Goal: Check status: Check status

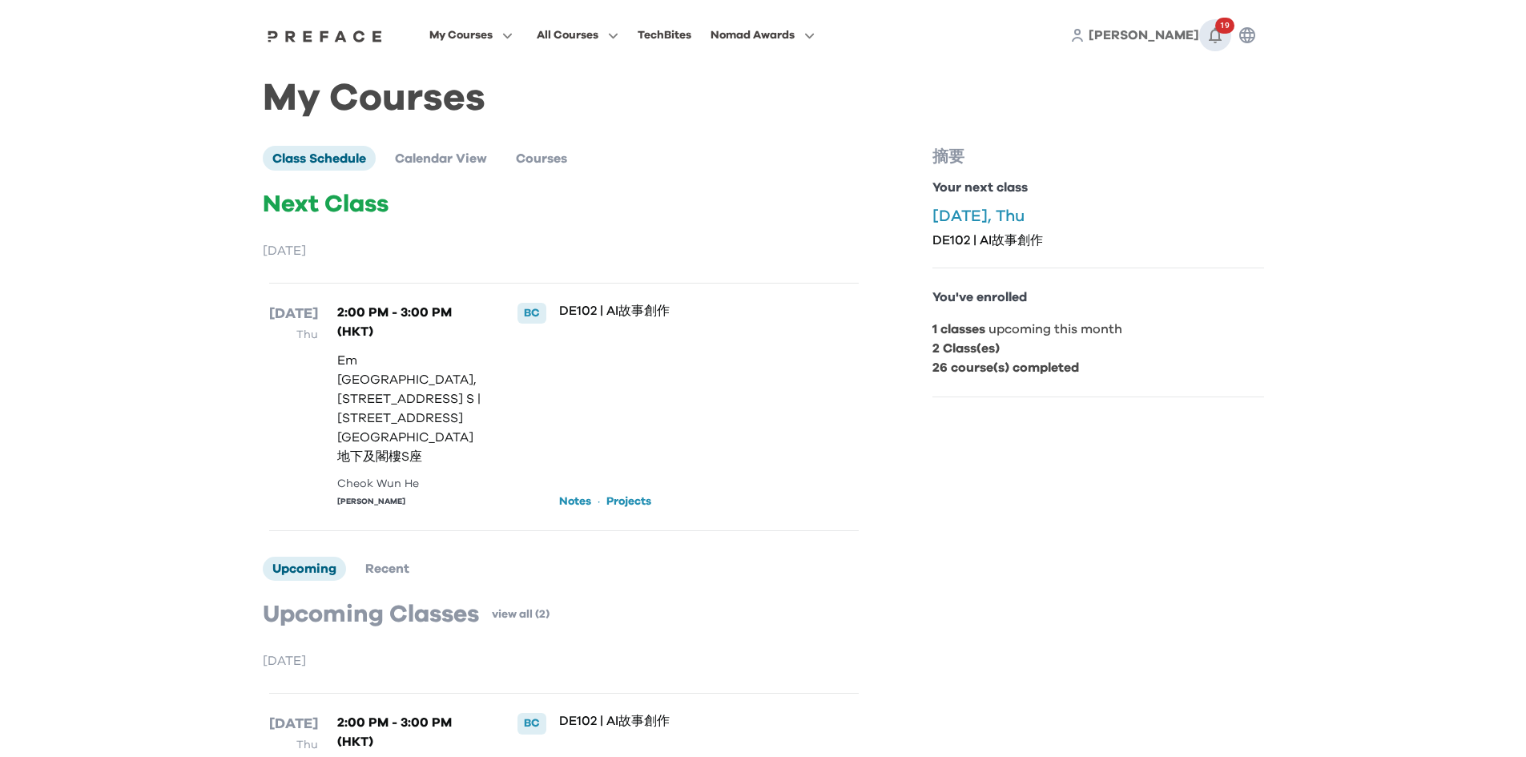
click at [1215, 32] on icon "button" at bounding box center [1215, 35] width 19 height 19
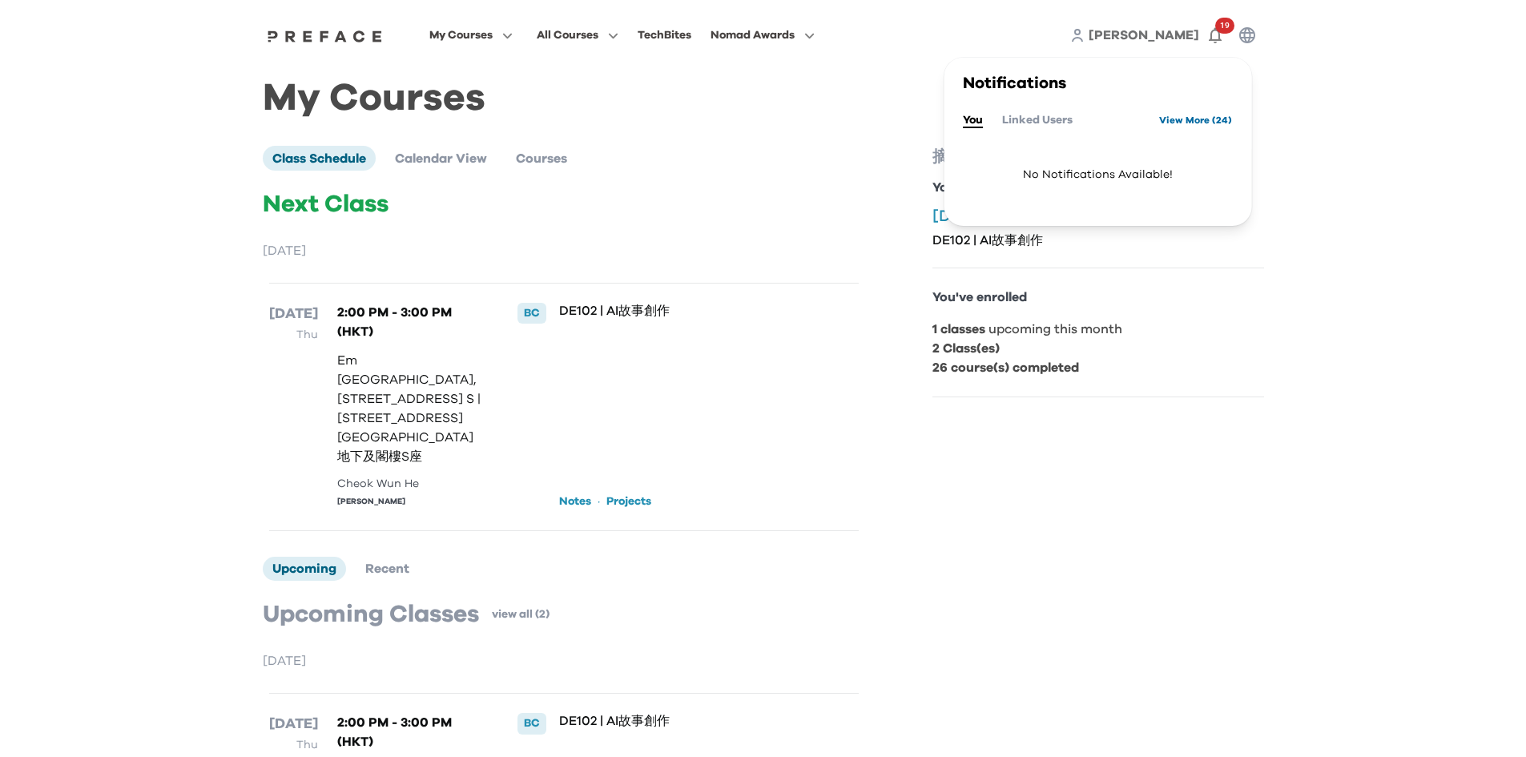
click at [1195, 119] on link "View More ( 24 )" at bounding box center [1195, 120] width 73 height 26
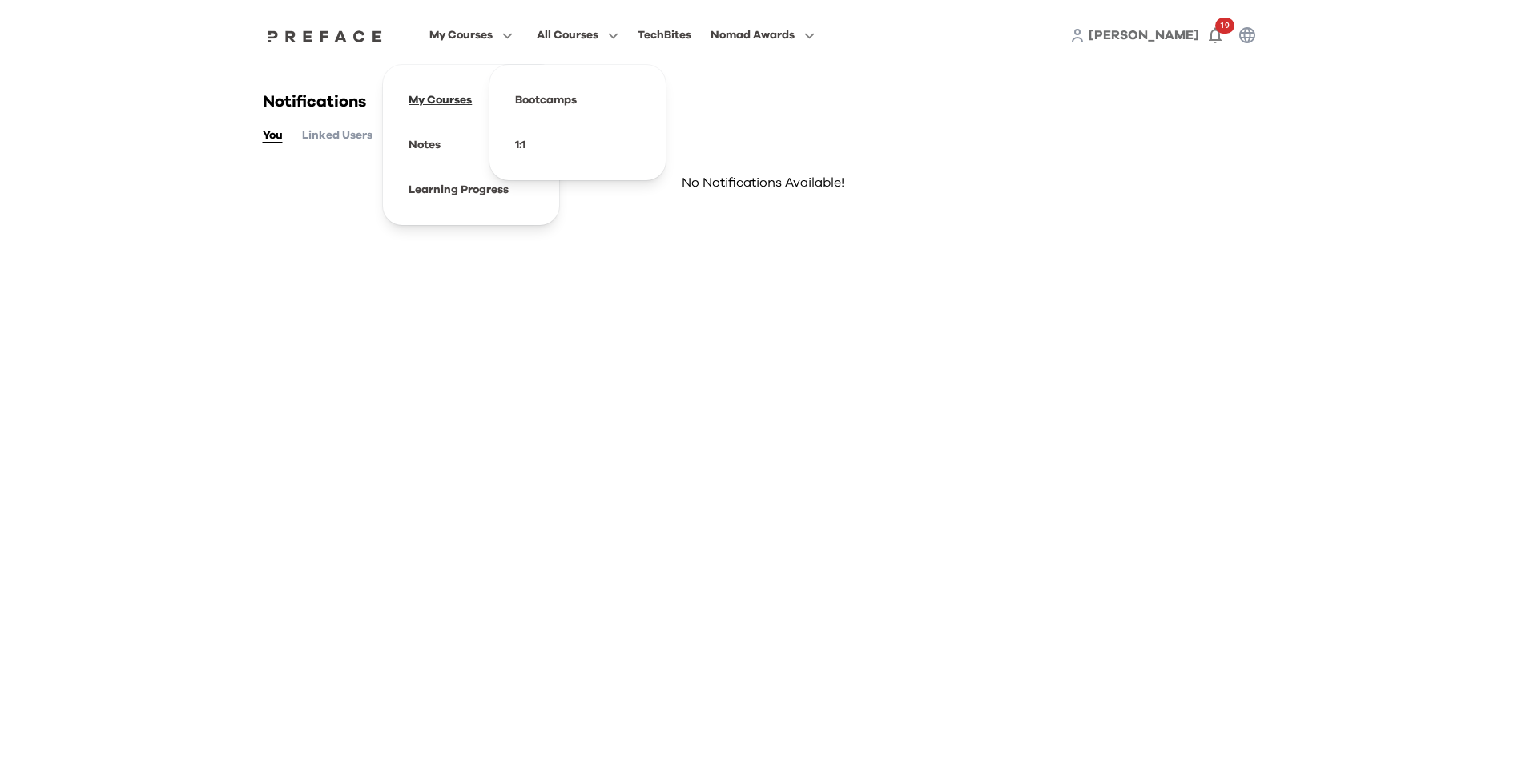
click at [446, 95] on span at bounding box center [471, 100] width 151 height 45
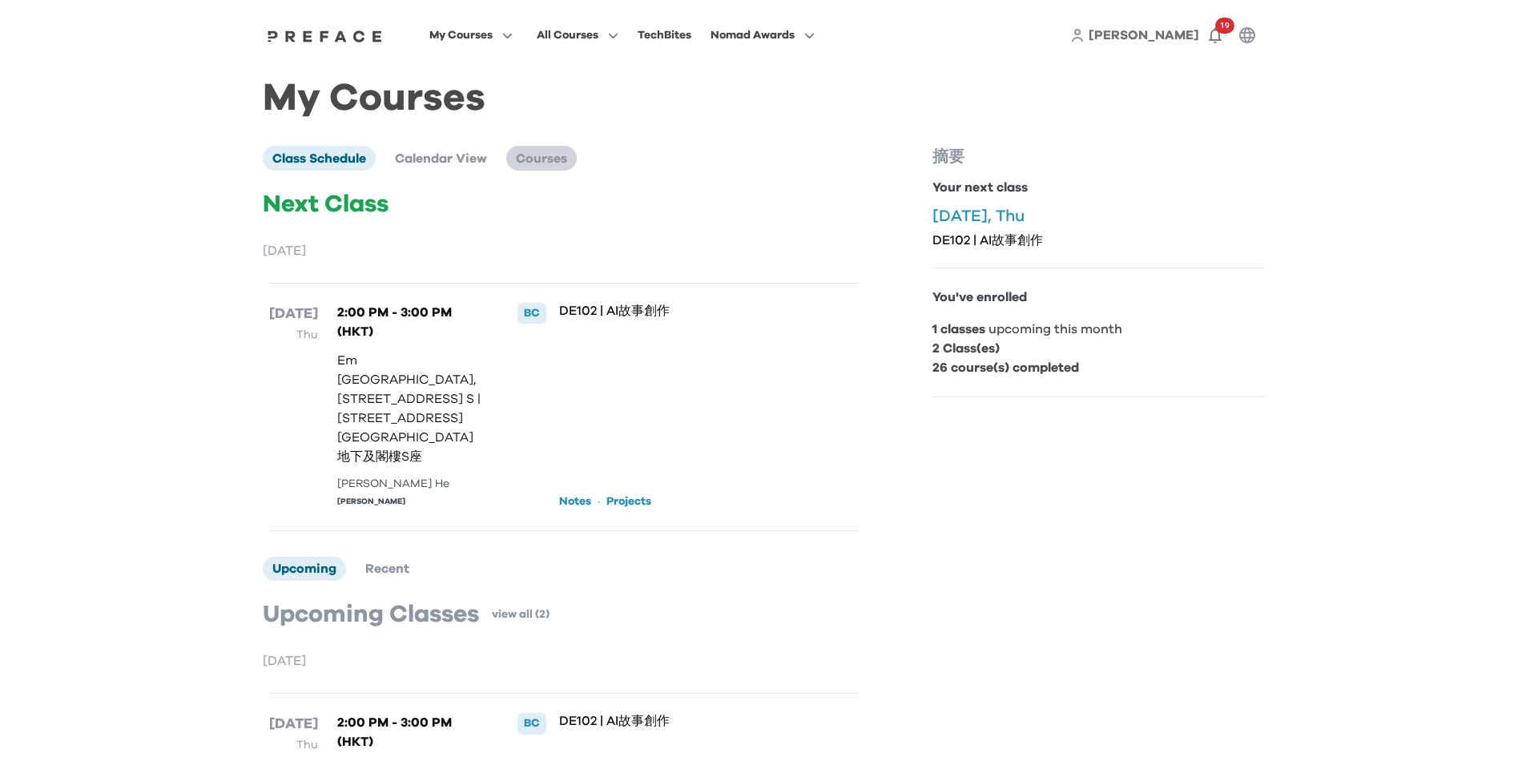
click at [552, 169] on li "Courses" at bounding box center [541, 158] width 71 height 24
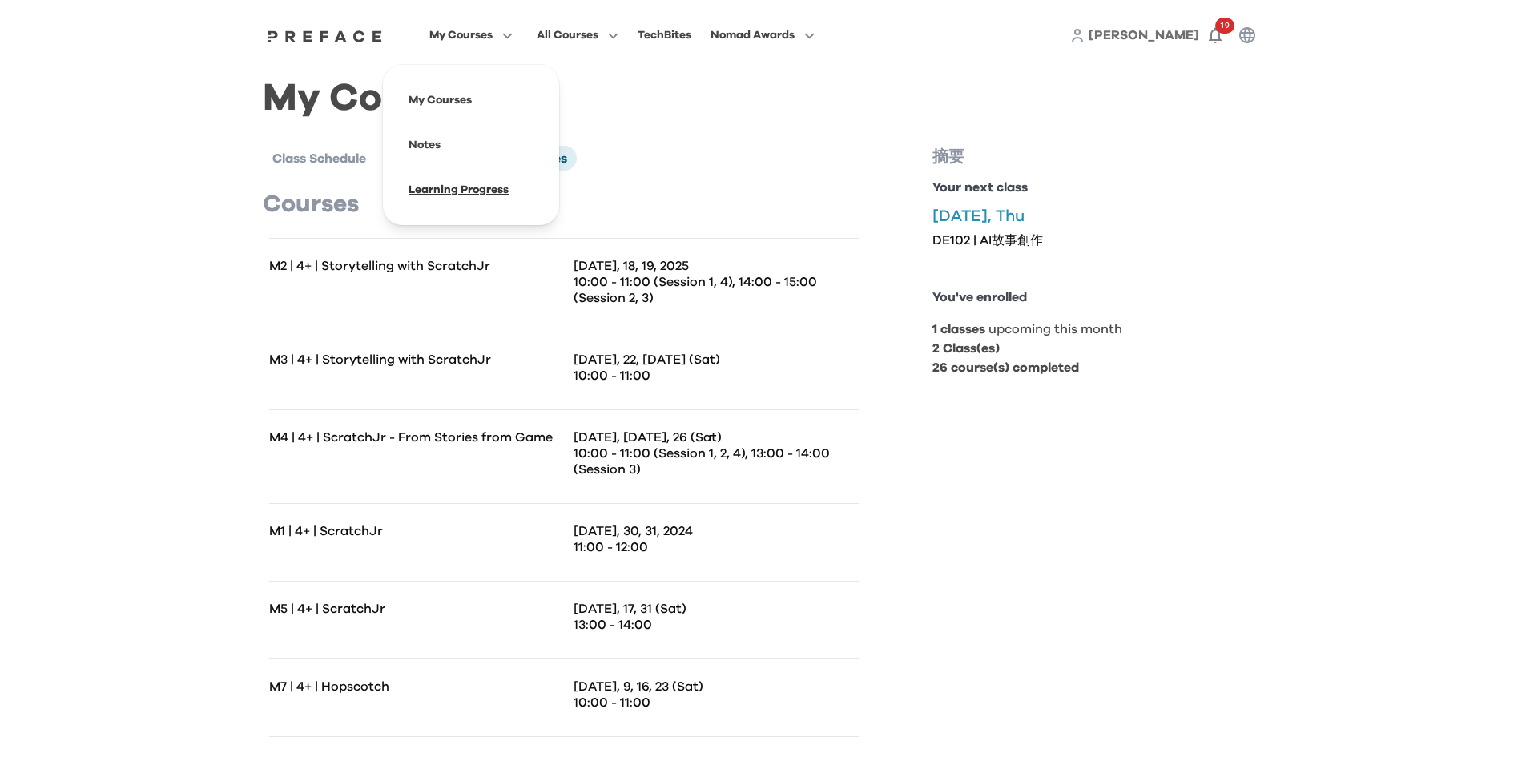
click at [483, 187] on span at bounding box center [471, 189] width 151 height 45
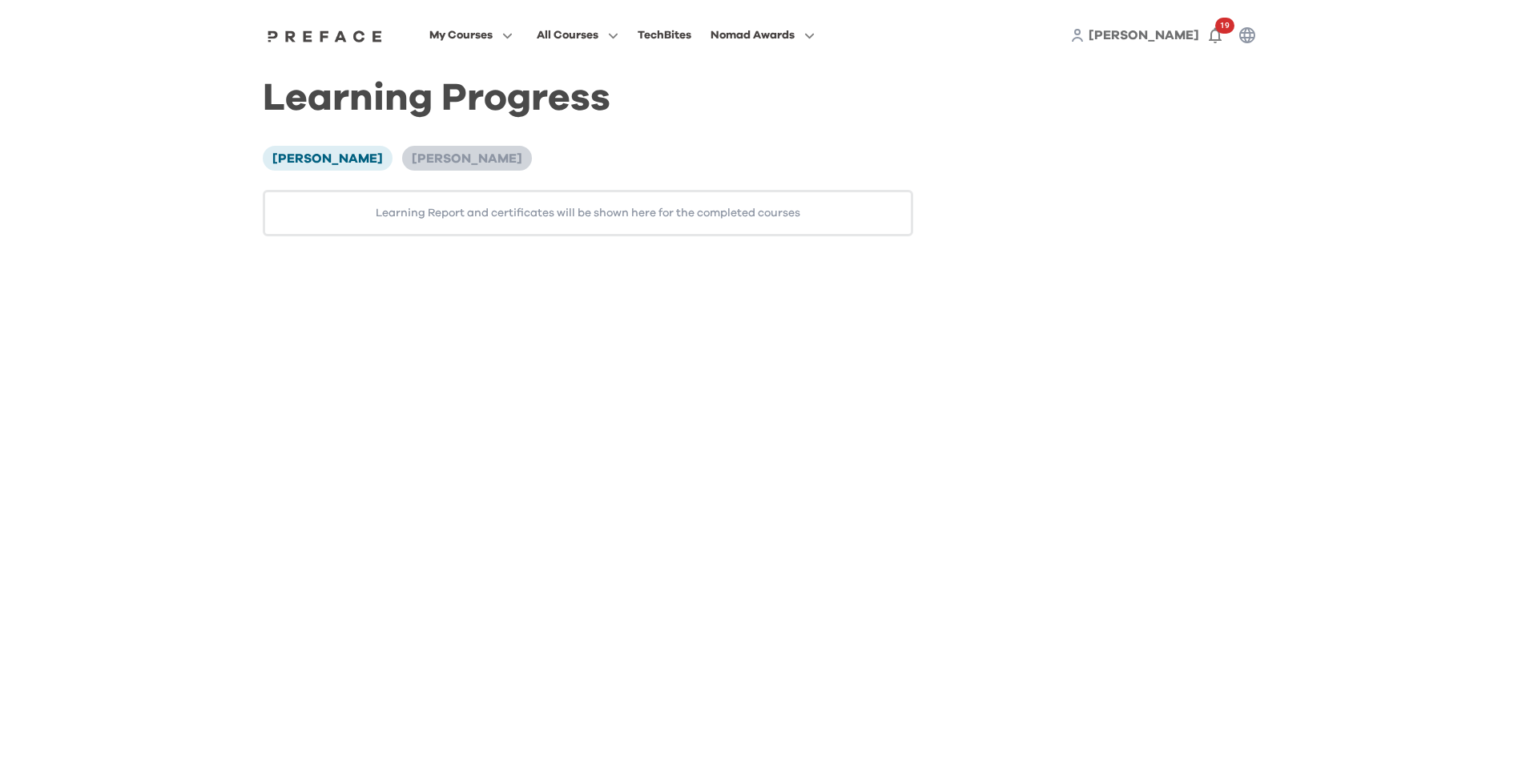
click at [412, 165] on span "[PERSON_NAME]" at bounding box center [467, 158] width 111 height 13
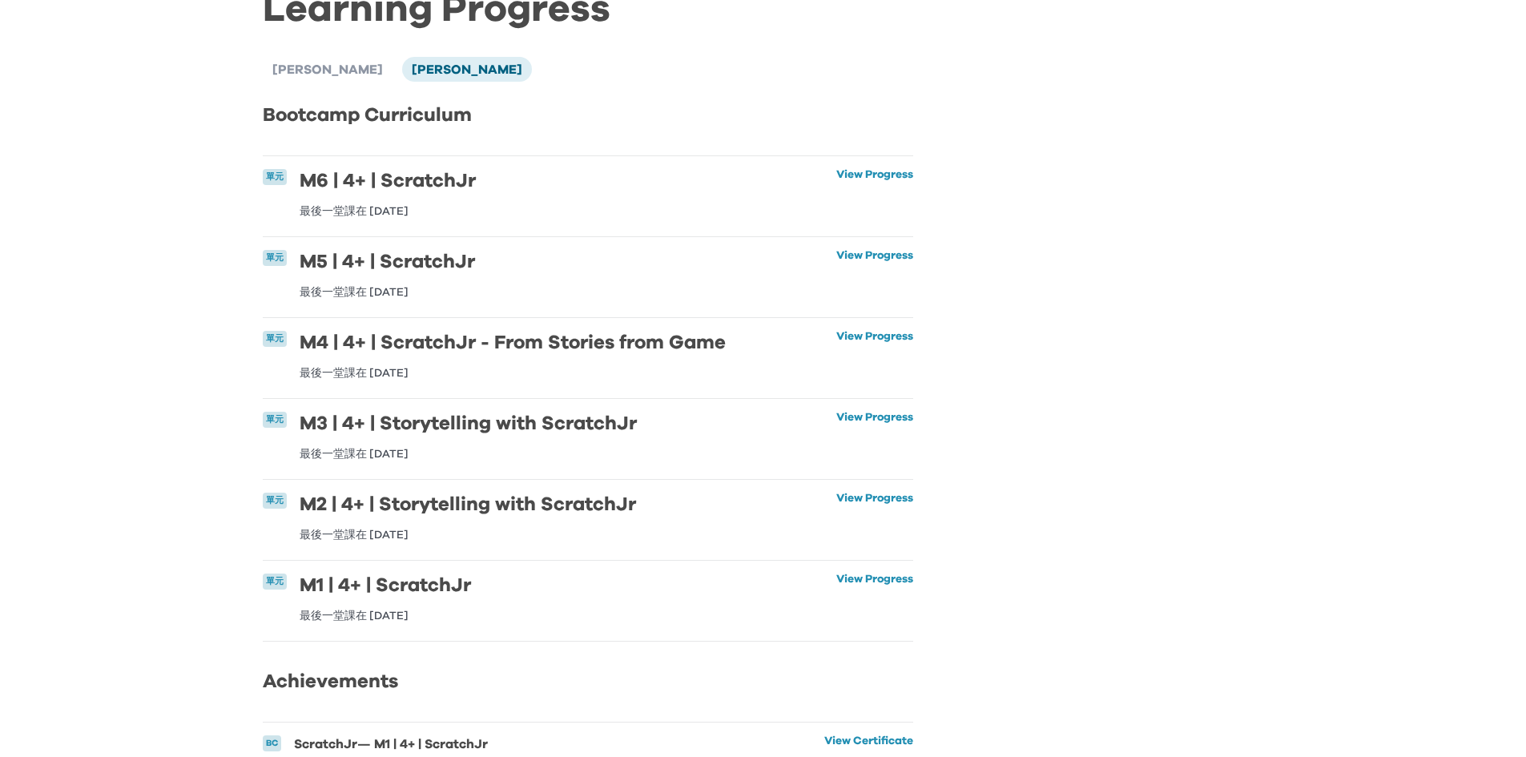
scroll to position [84, 0]
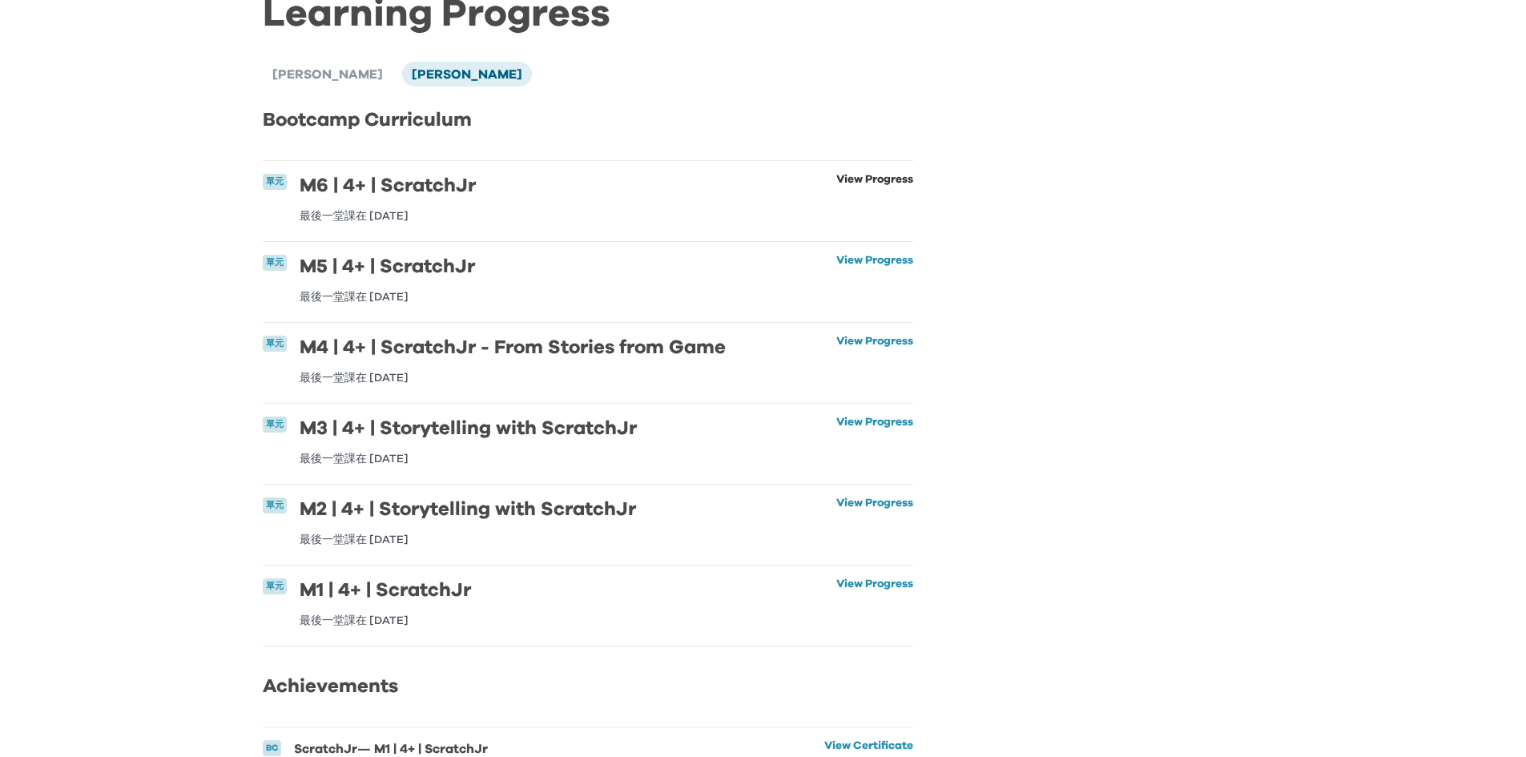
click at [863, 184] on link "View Progress" at bounding box center [874, 198] width 77 height 48
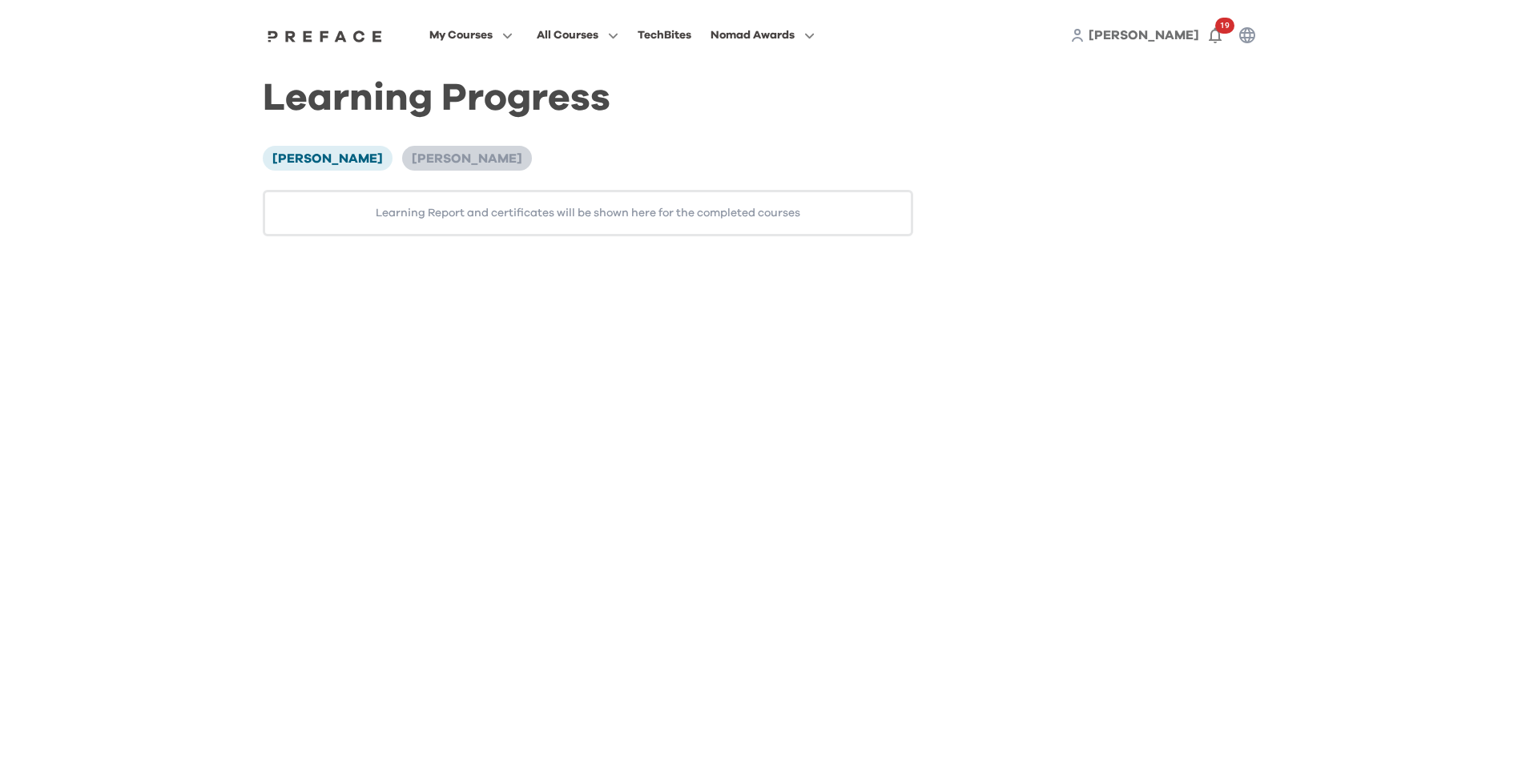
click at [412, 162] on span "[PERSON_NAME]" at bounding box center [467, 158] width 111 height 13
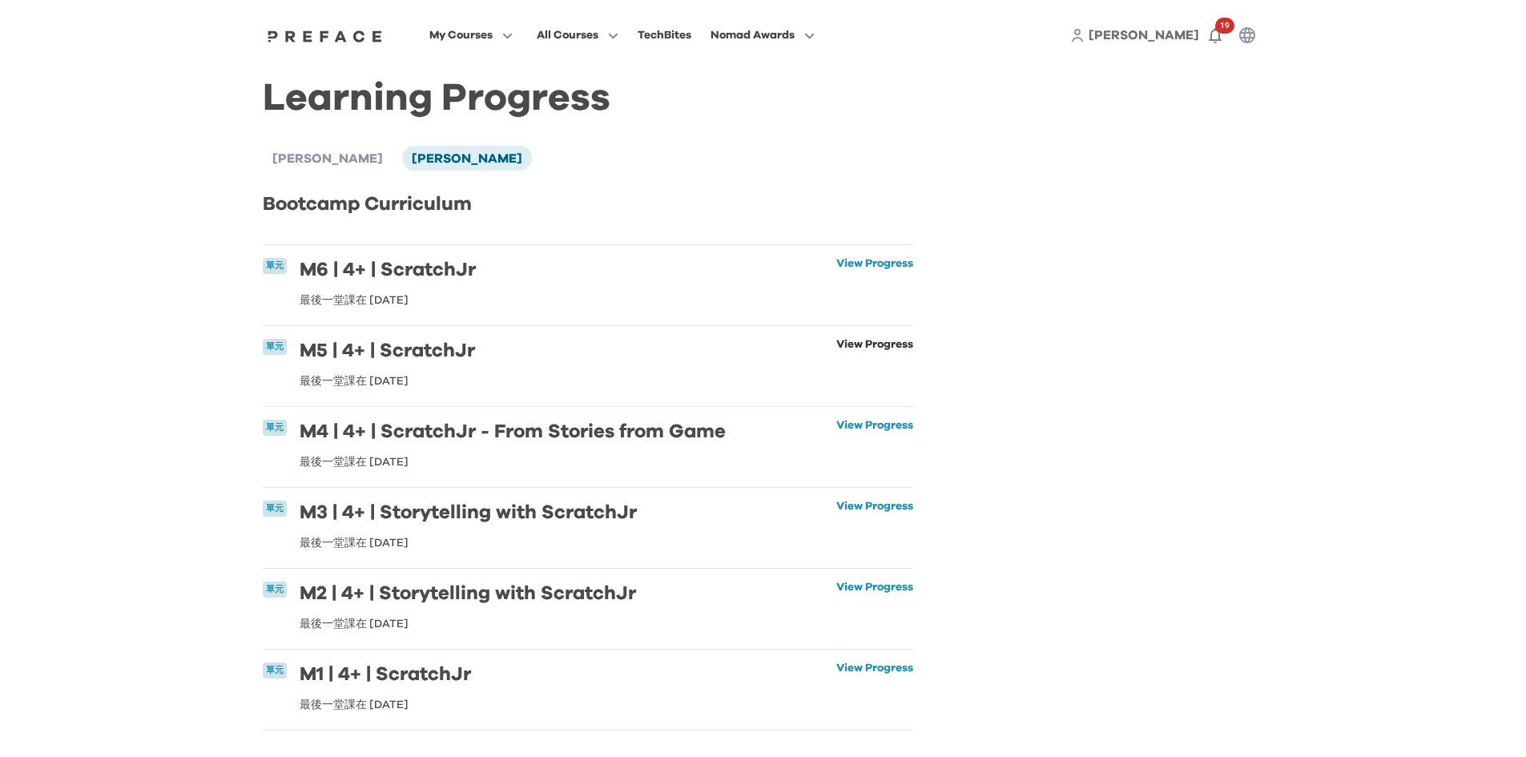
click at [843, 345] on link "View Progress" at bounding box center [874, 363] width 77 height 48
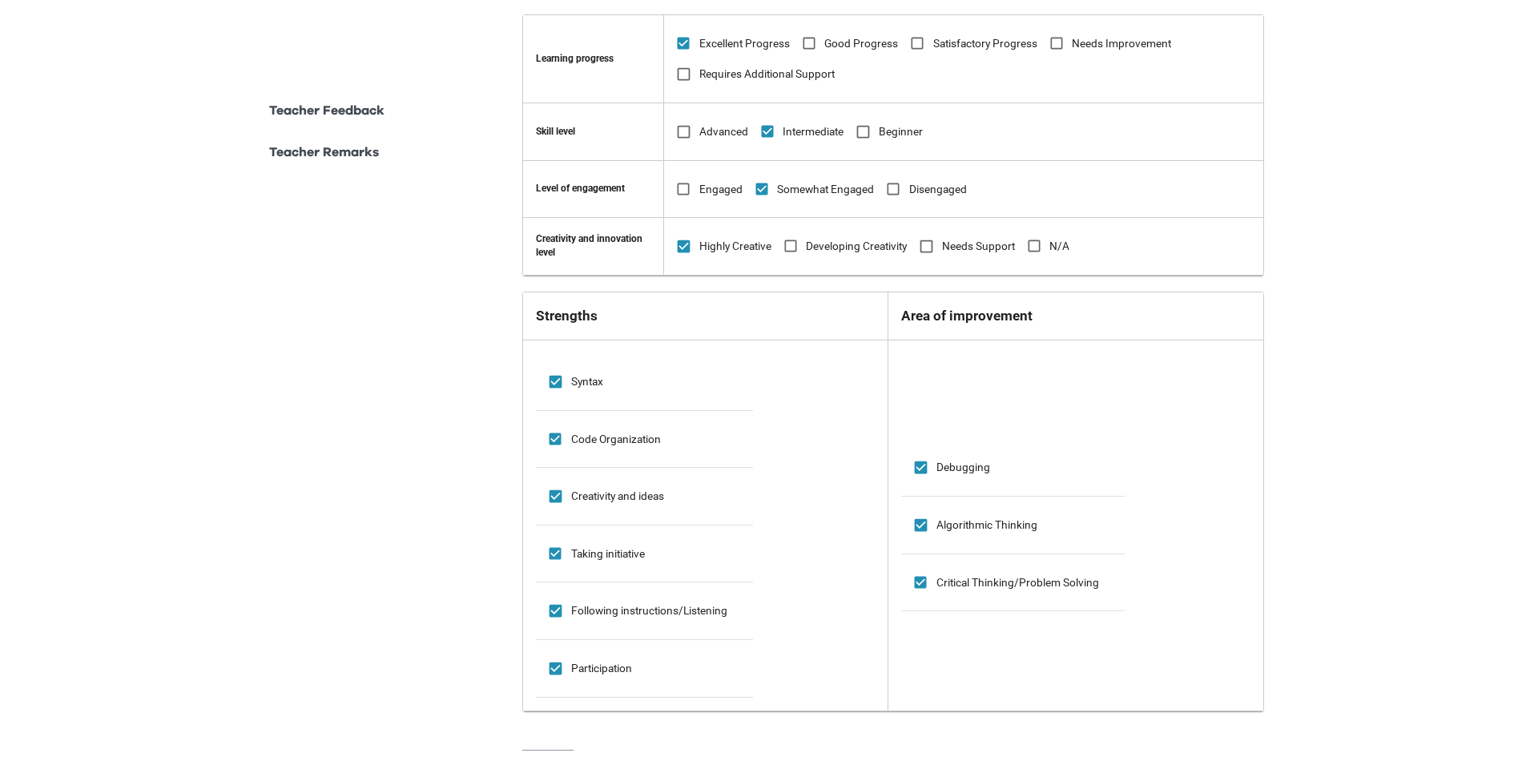
scroll to position [1063, 0]
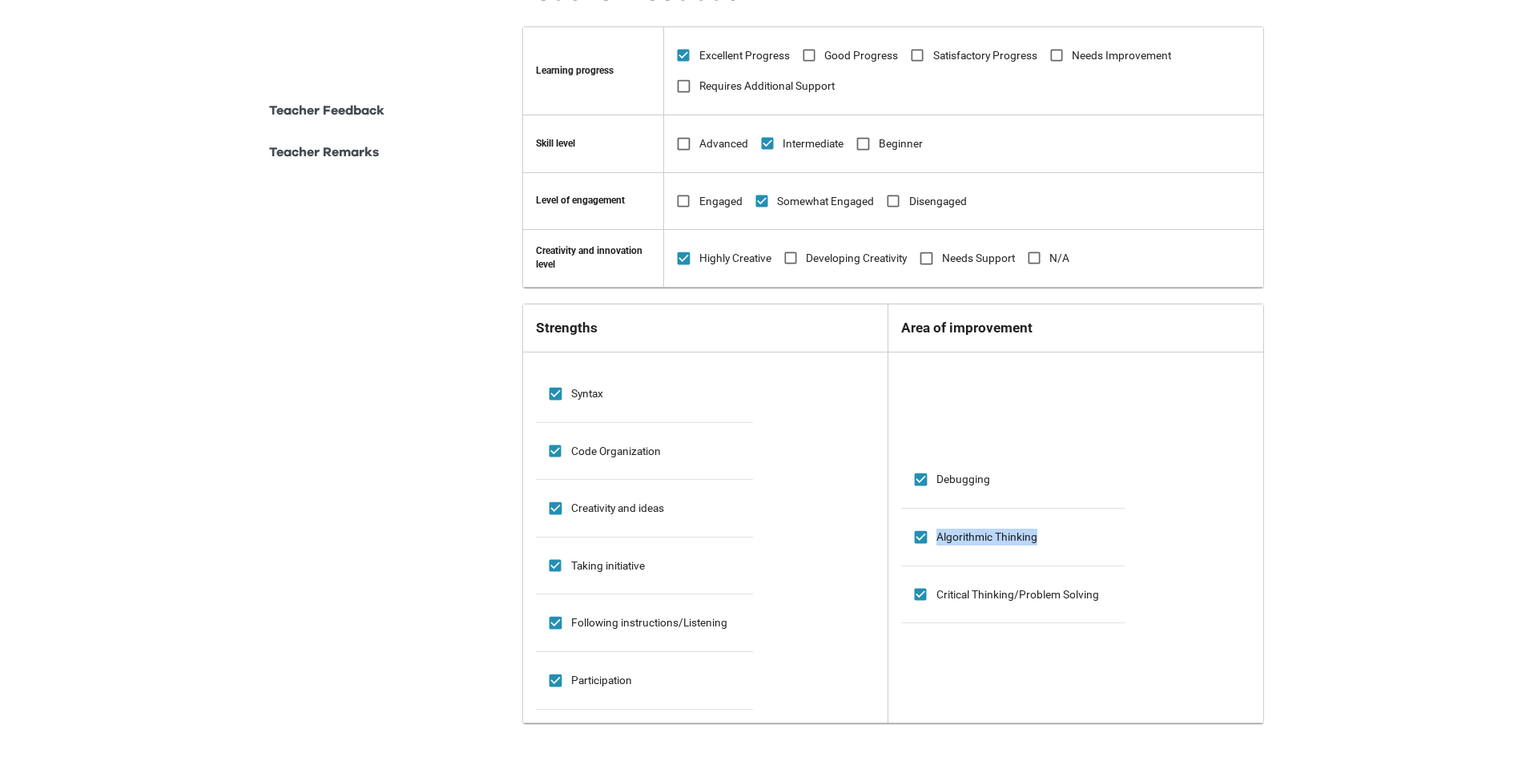
drag, startPoint x: 1053, startPoint y: 538, endPoint x: 931, endPoint y: 533, distance: 121.9
click at [931, 533] on td "Algorithmic Thinking" at bounding box center [1013, 538] width 224 height 58
copy span "Algorithmic Thinking"
click at [1474, 538] on div "**********" at bounding box center [763, 73] width 1526 height 2272
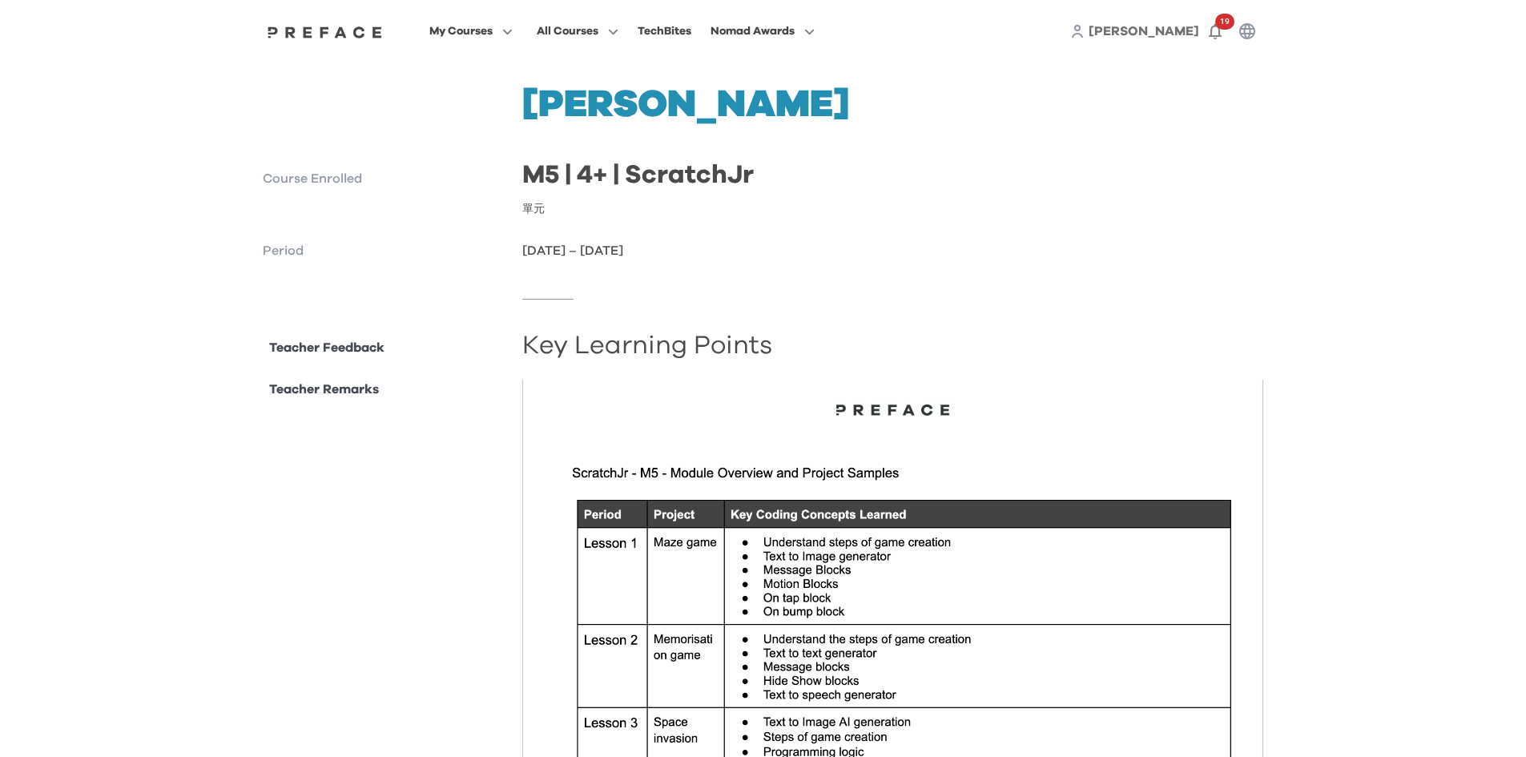
scroll to position [0, 0]
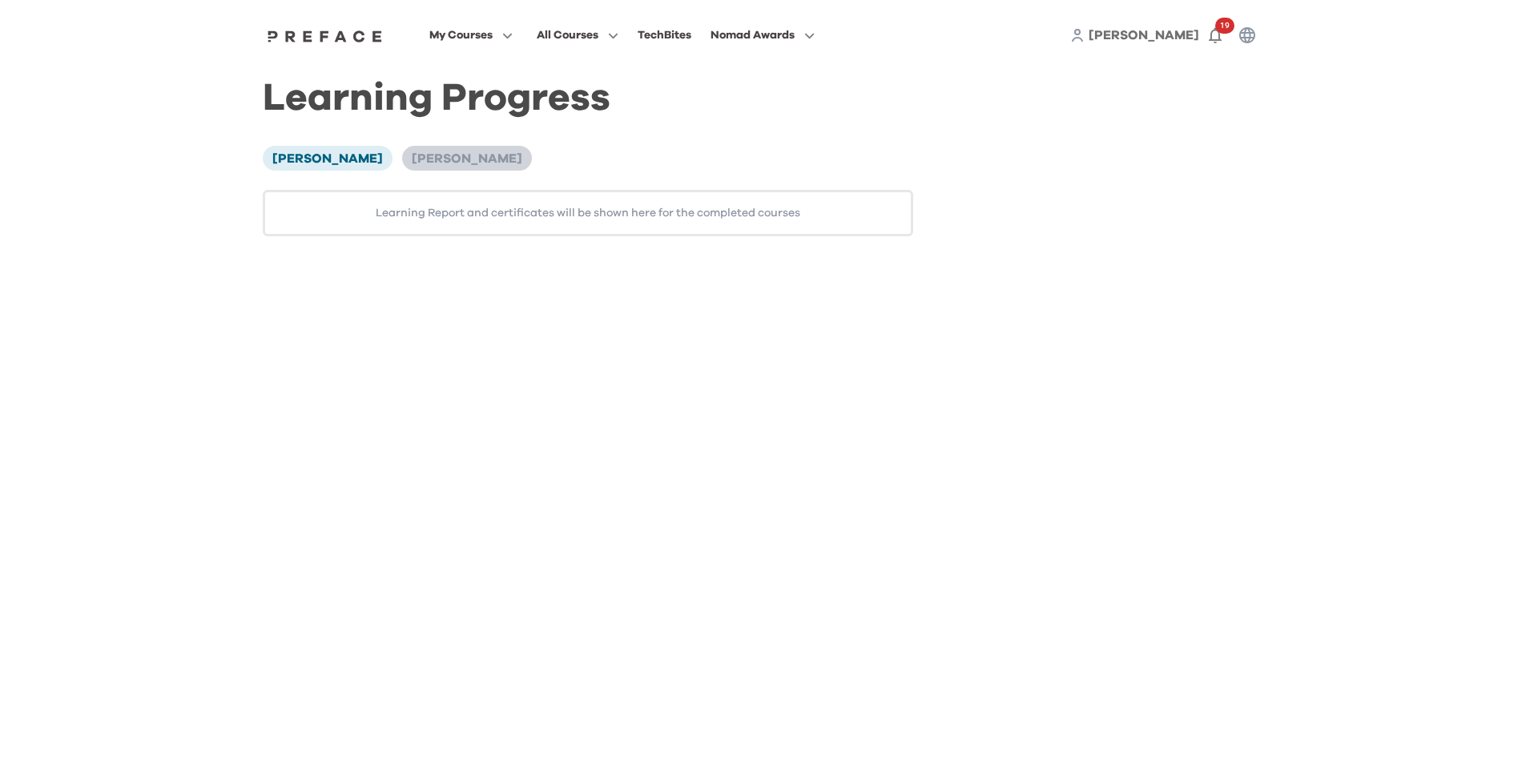
click at [412, 163] on span "[PERSON_NAME]" at bounding box center [467, 158] width 111 height 13
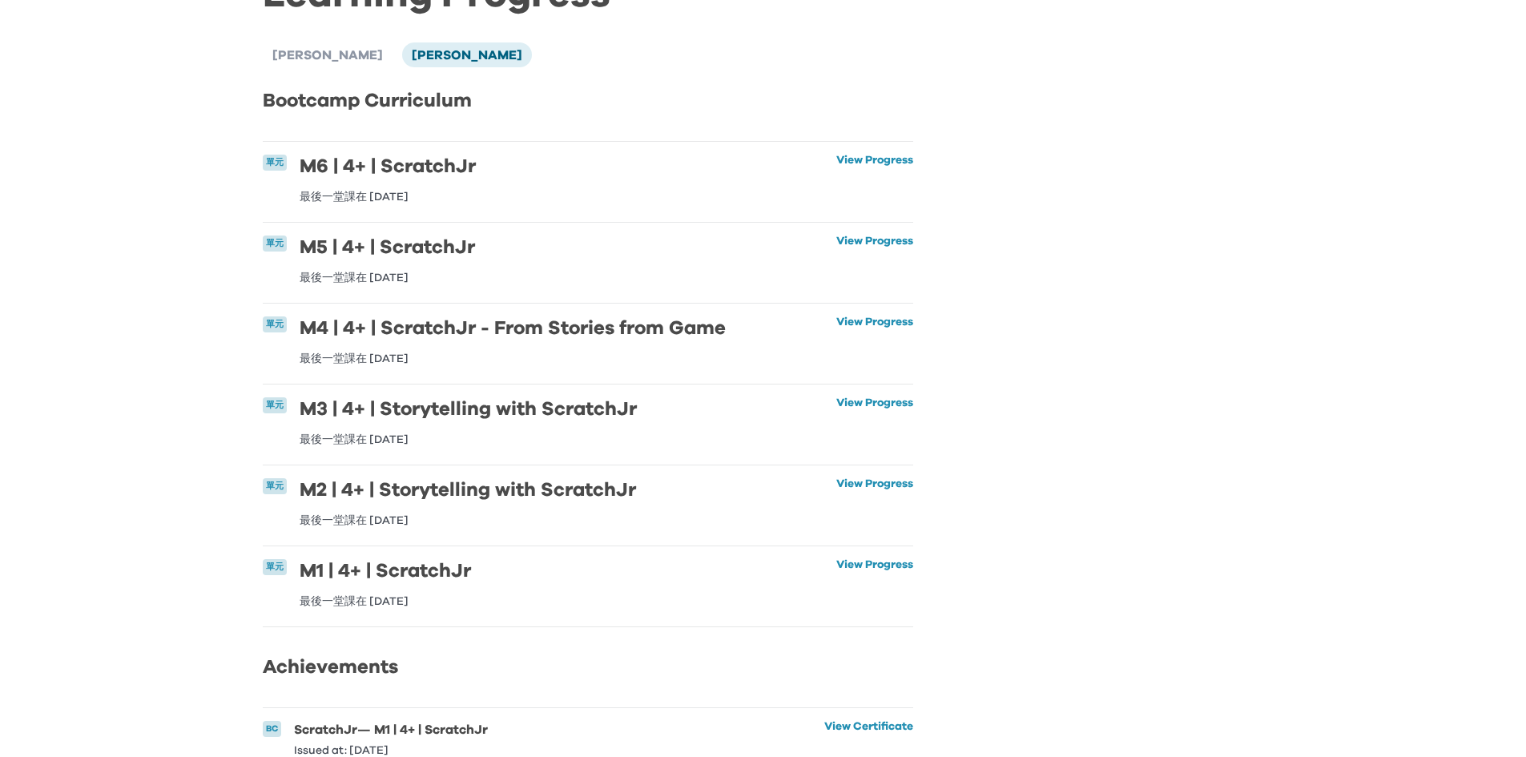
scroll to position [4, 0]
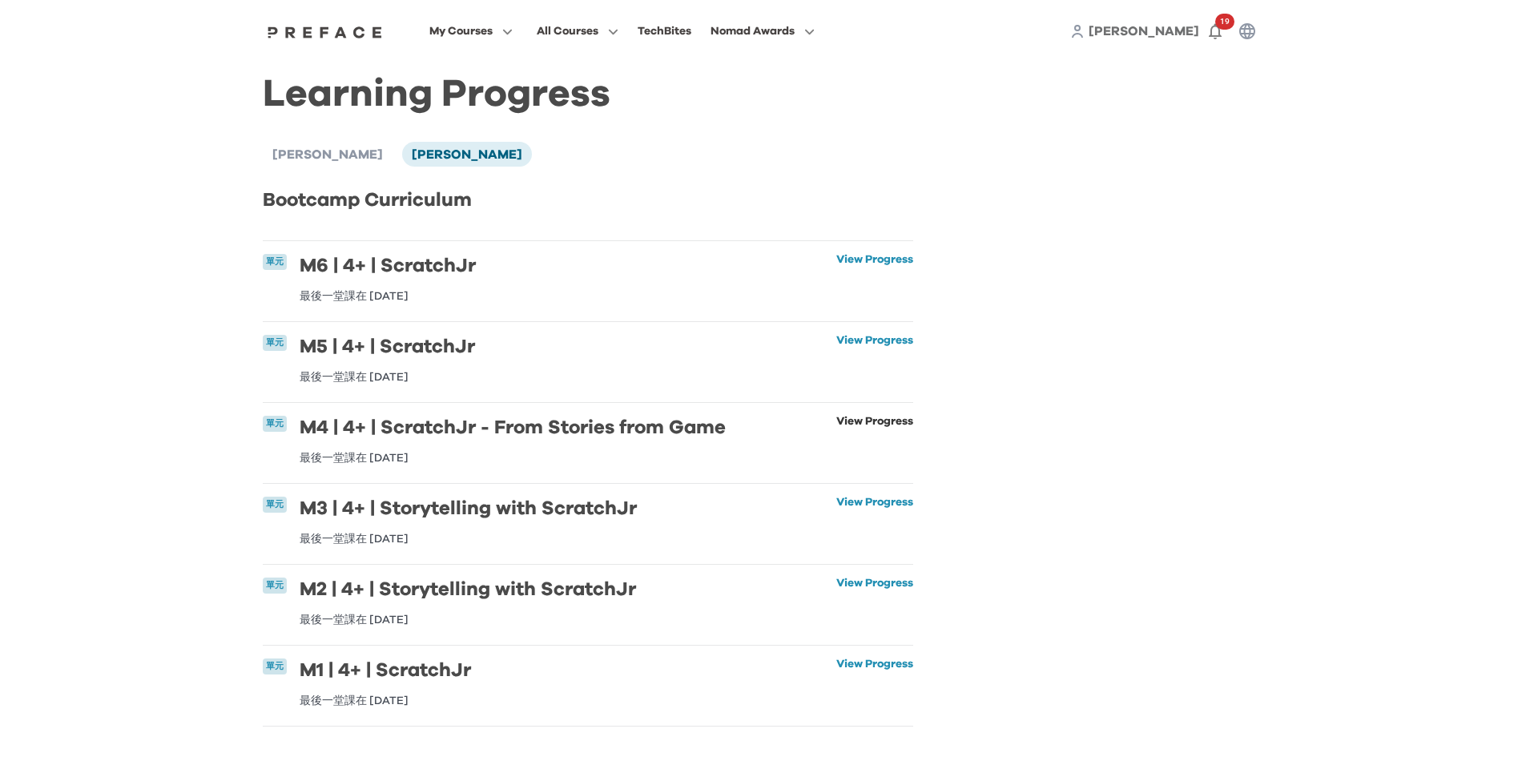
click at [871, 423] on link "View Progress" at bounding box center [874, 440] width 77 height 48
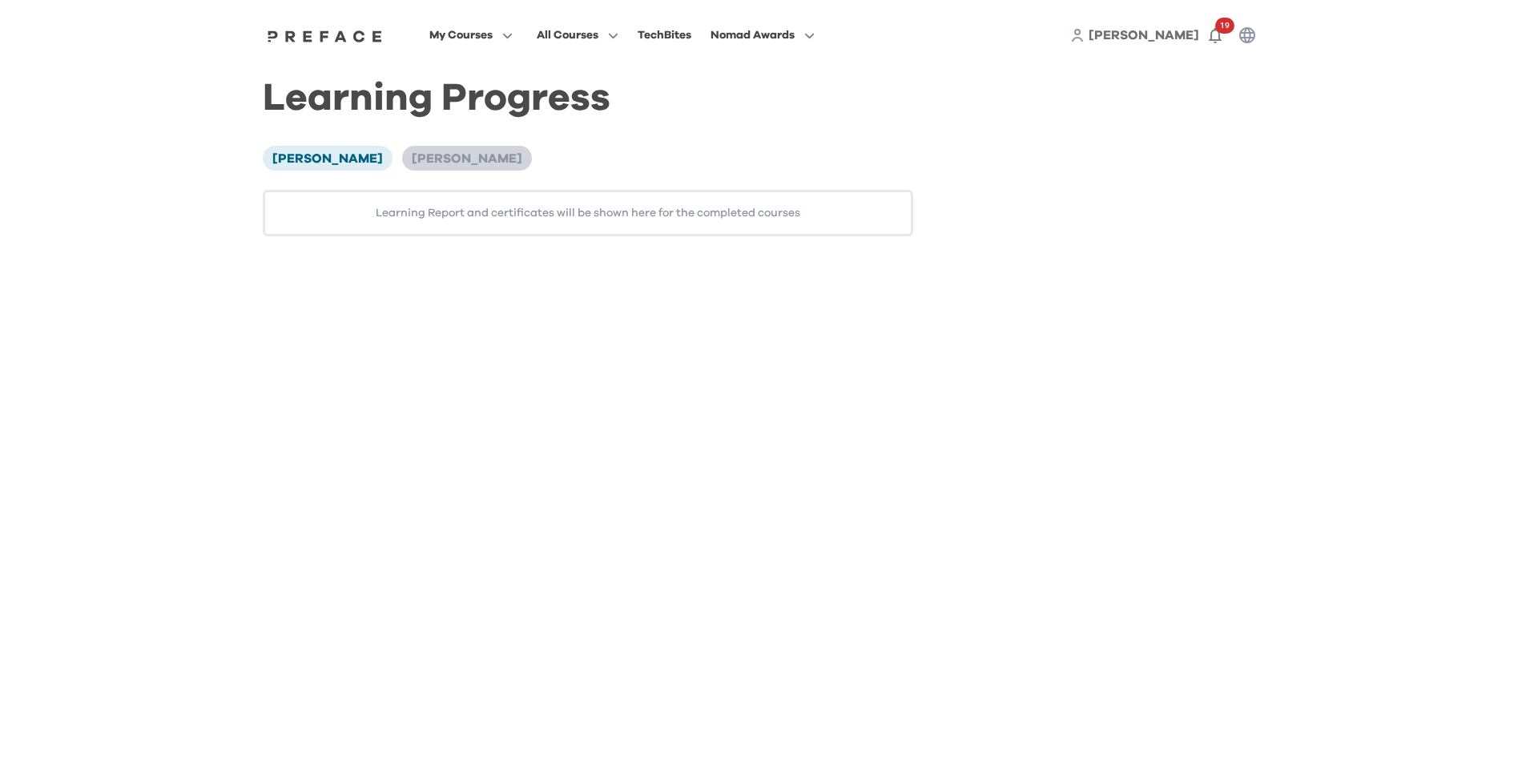
click at [412, 160] on span "[PERSON_NAME]" at bounding box center [467, 158] width 111 height 13
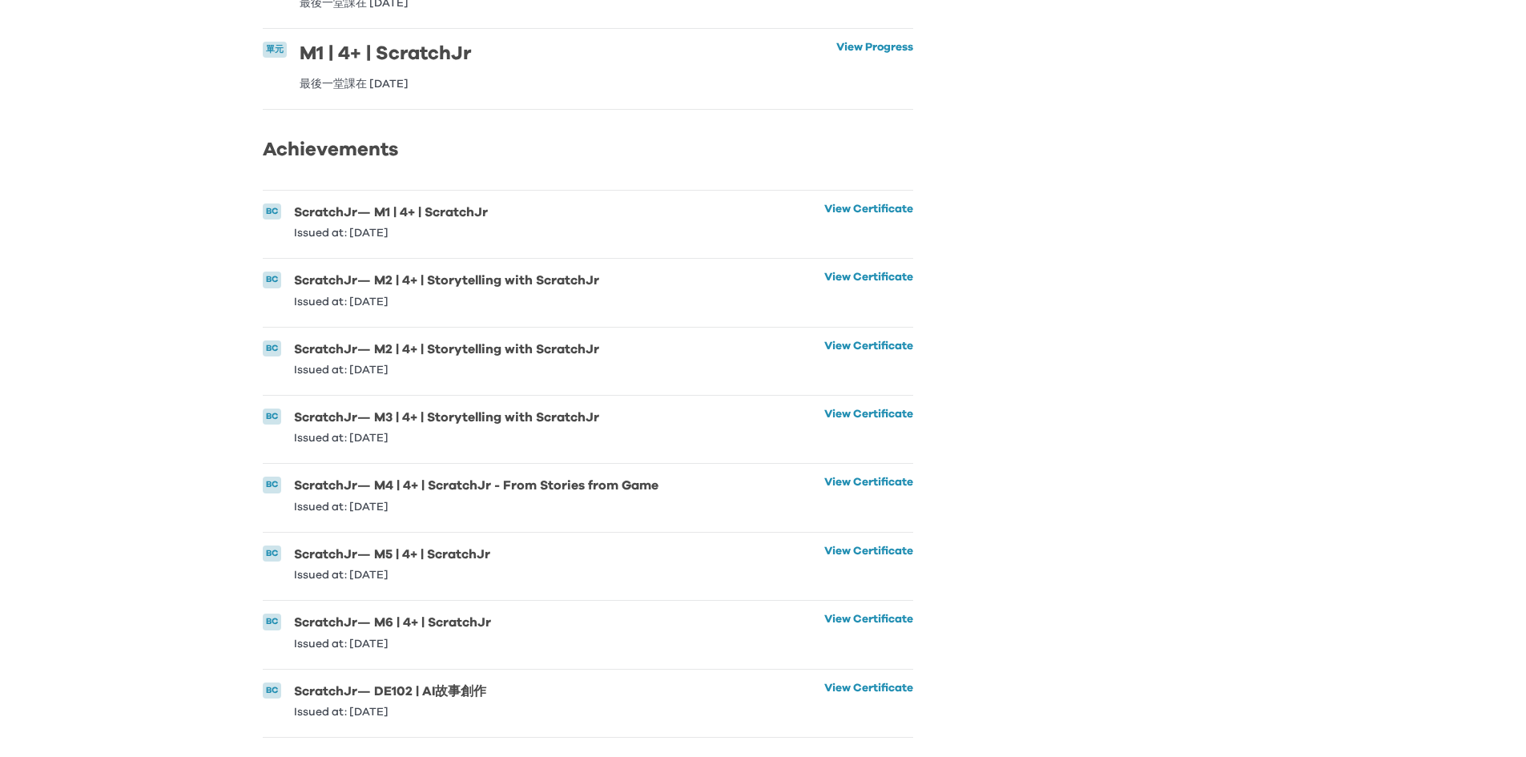
scroll to position [645, 0]
click at [887, 683] on link "View Certificate" at bounding box center [868, 700] width 89 height 35
click at [861, 614] on link "View Certificate" at bounding box center [868, 631] width 89 height 35
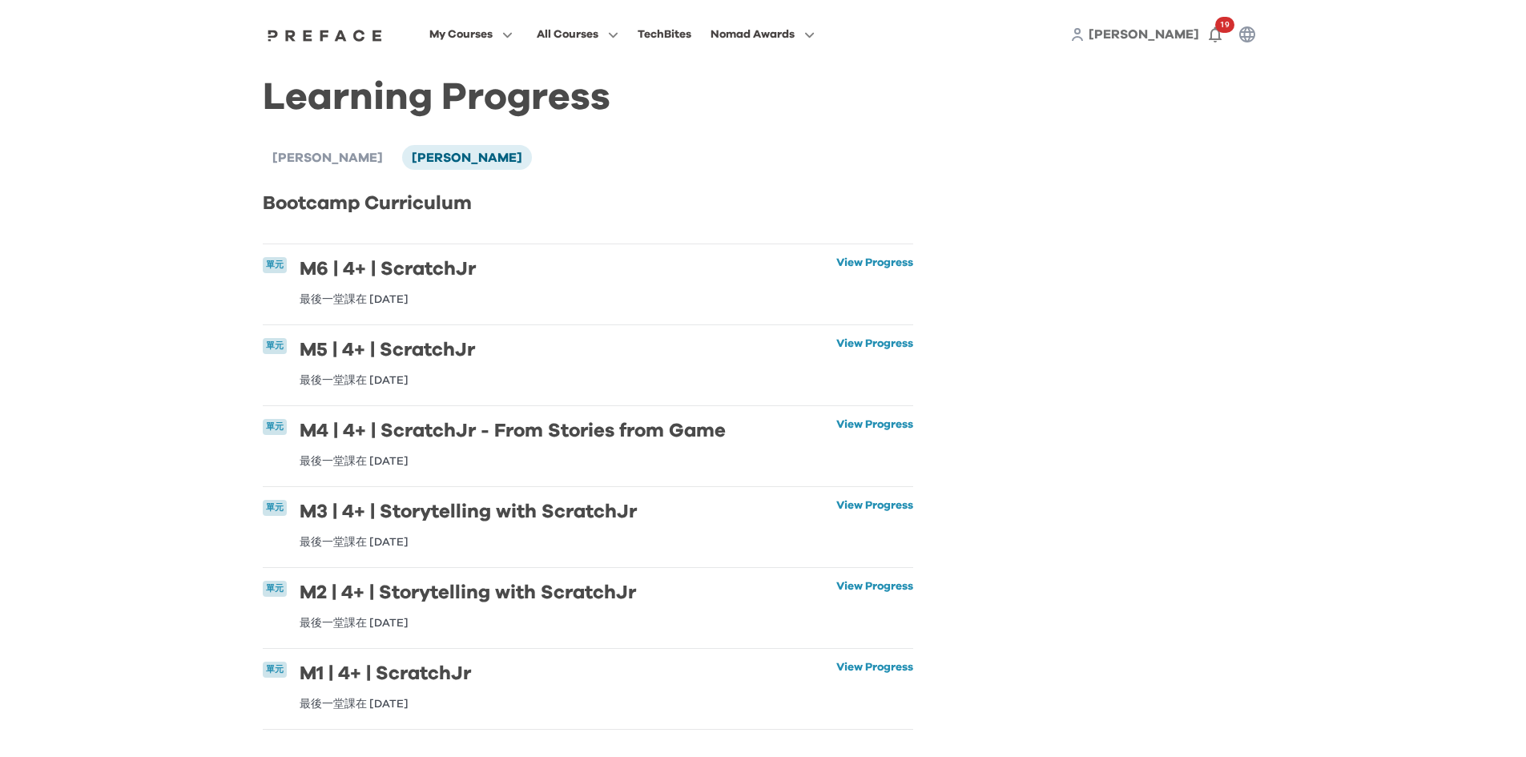
scroll to position [0, 0]
click at [855, 271] on link "View Progress" at bounding box center [874, 282] width 77 height 48
